Goal: Task Accomplishment & Management: Manage account settings

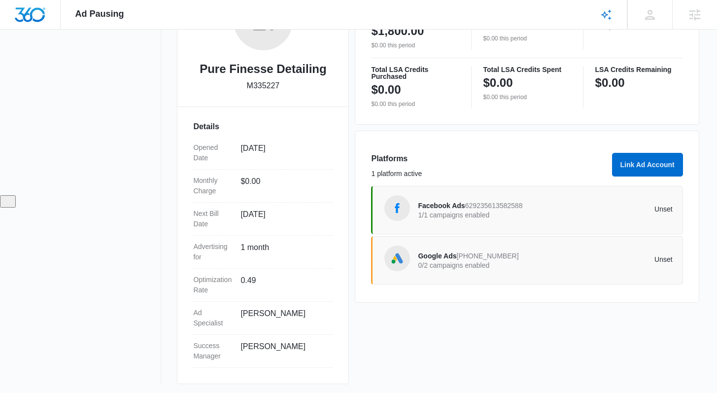
scroll to position [201, 0]
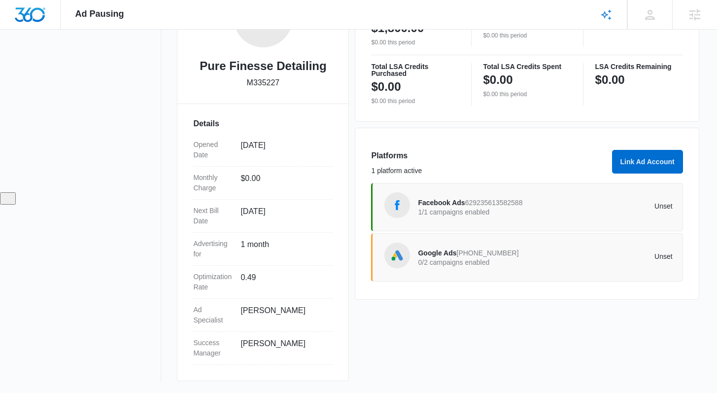
click at [503, 212] on p "1/1 campaigns enabled" at bounding box center [481, 212] width 127 height 7
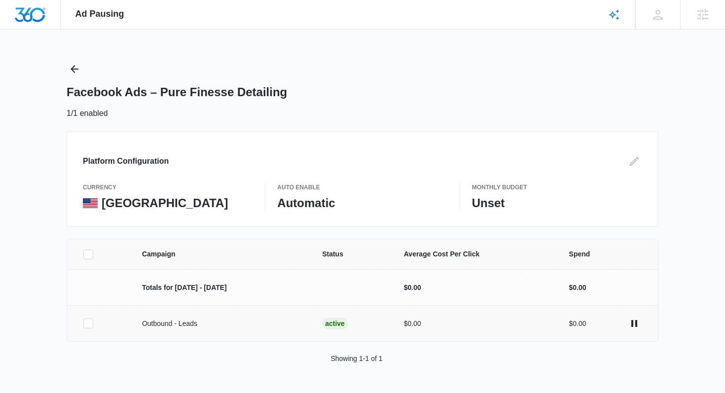
click at [91, 322] on icon at bounding box center [88, 323] width 9 height 9
click at [83, 323] on input "checkbox" at bounding box center [83, 323] width 0 height 0
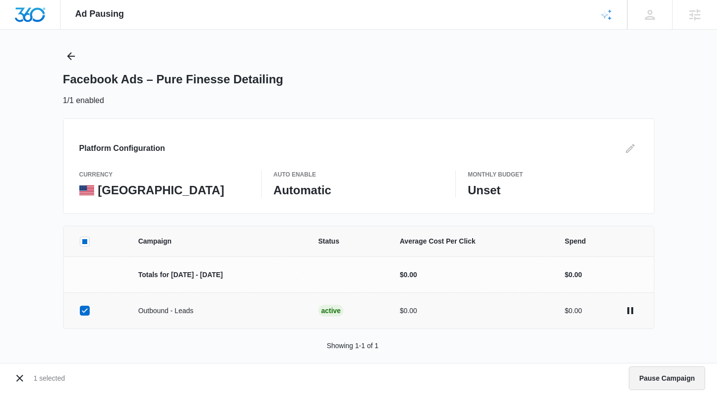
scroll to position [25, 0]
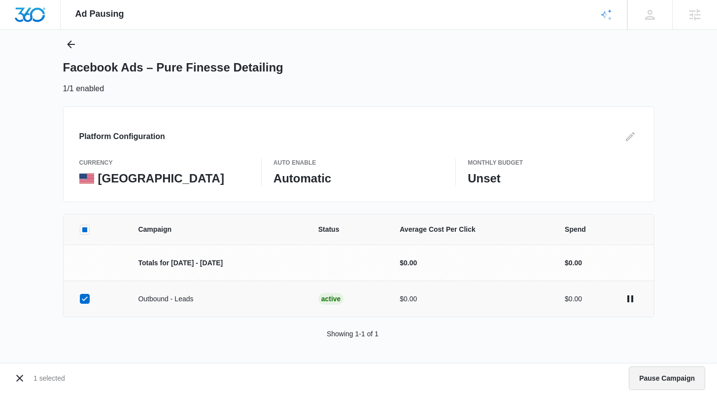
click at [654, 376] on button "Pause Campaign" at bounding box center [667, 378] width 76 height 24
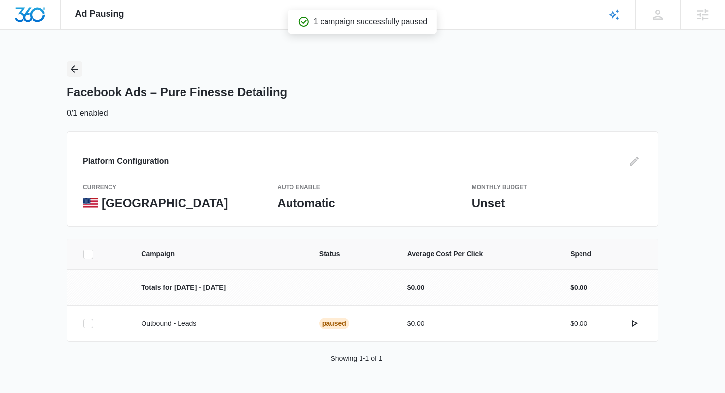
click at [79, 65] on icon "Back" at bounding box center [75, 69] width 12 height 12
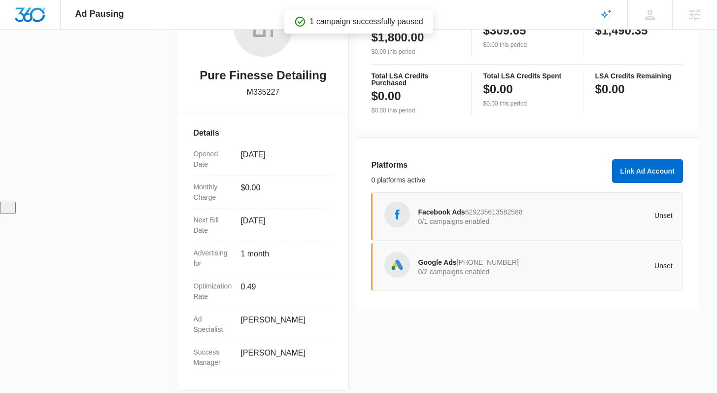
scroll to position [201, 0]
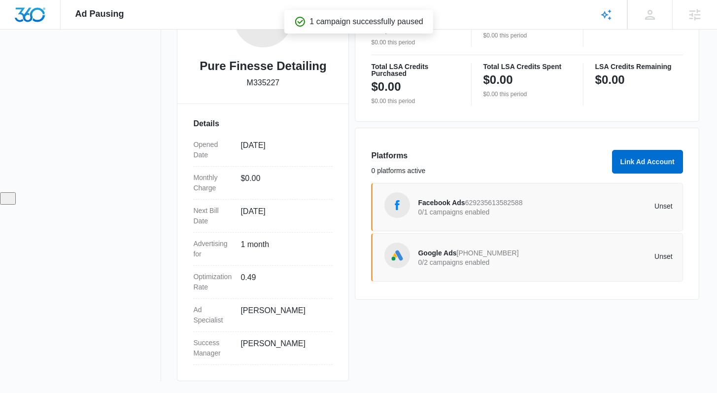
click at [486, 251] on span "558-965-0521" at bounding box center [488, 253] width 62 height 8
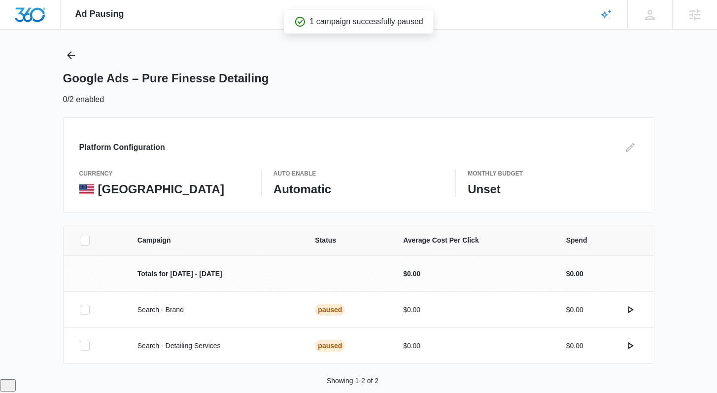
scroll to position [31, 0]
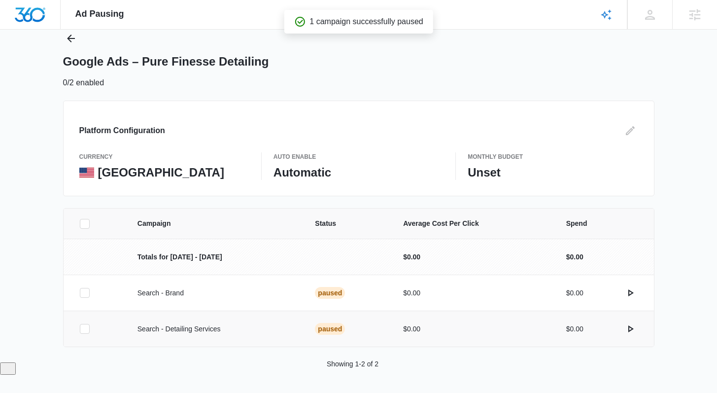
drag, startPoint x: 88, startPoint y: 292, endPoint x: 91, endPoint y: 316, distance: 23.8
click at [88, 292] on icon at bounding box center [84, 292] width 9 height 9
click at [80, 293] on input "checkbox" at bounding box center [79, 293] width 0 height 0
drag, startPoint x: 79, startPoint y: 326, endPoint x: 143, endPoint y: 340, distance: 65.5
click at [80, 326] on div at bounding box center [85, 329] width 10 height 10
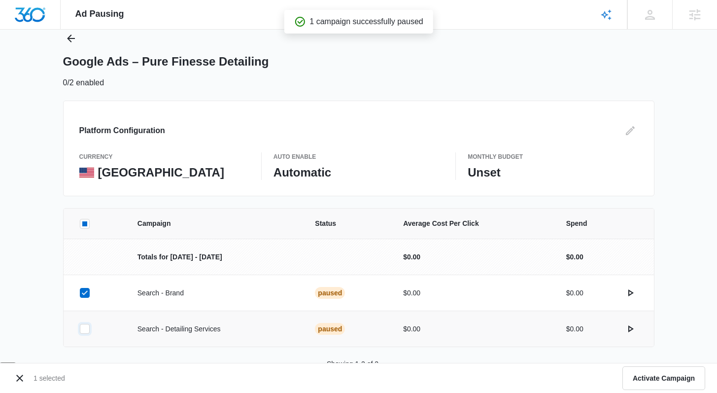
click at [79, 329] on input "checkbox" at bounding box center [79, 329] width 0 height 0
click at [668, 373] on button "Activate Campaigns" at bounding box center [662, 378] width 87 height 24
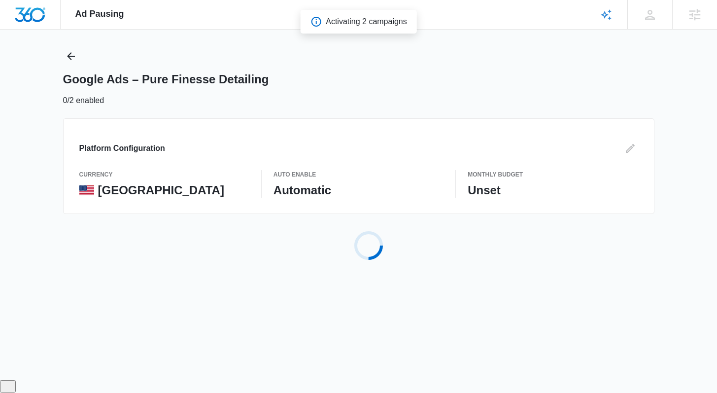
scroll to position [0, 0]
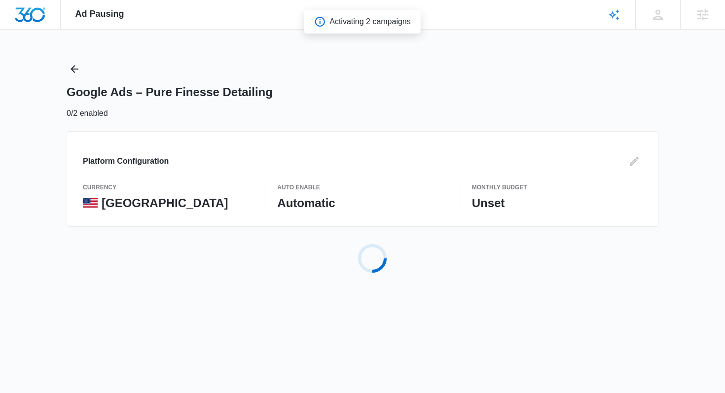
click at [669, 373] on div "Ad Pausing Apps Reputation Websites Forms CRM Email Social Payments POS Content…" at bounding box center [362, 196] width 725 height 393
